Goal: Complete application form

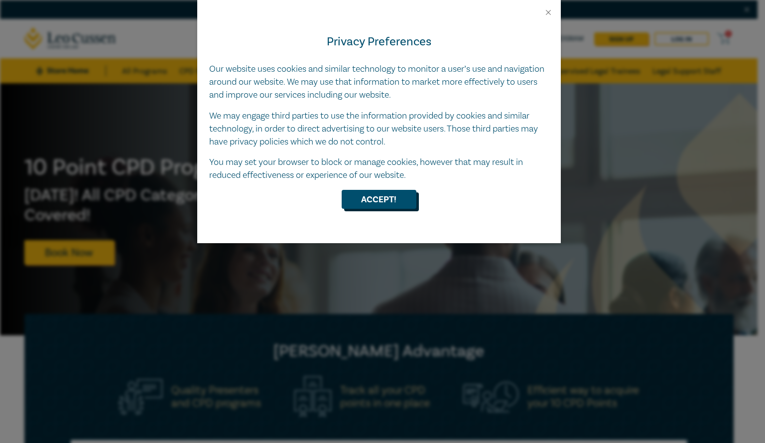
click at [386, 207] on button "Accept!" at bounding box center [379, 199] width 75 height 19
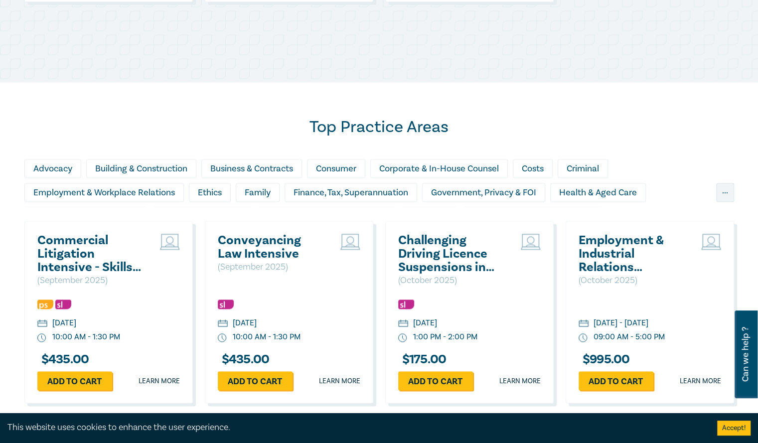
scroll to position [797, 0]
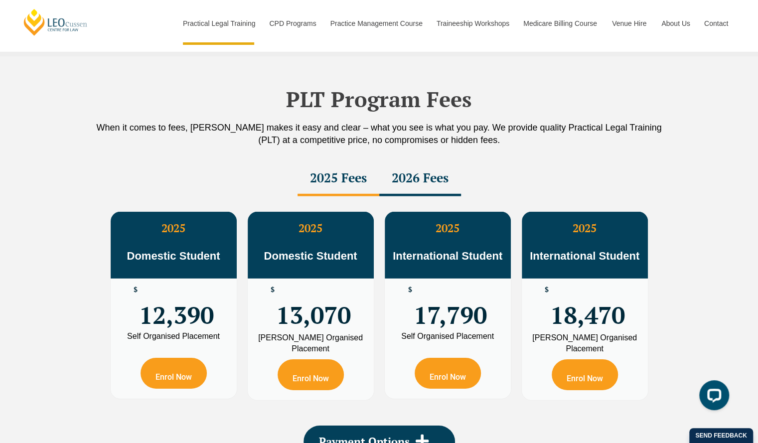
scroll to position [1943, 0]
